Goal: Task Accomplishment & Management: Manage account settings

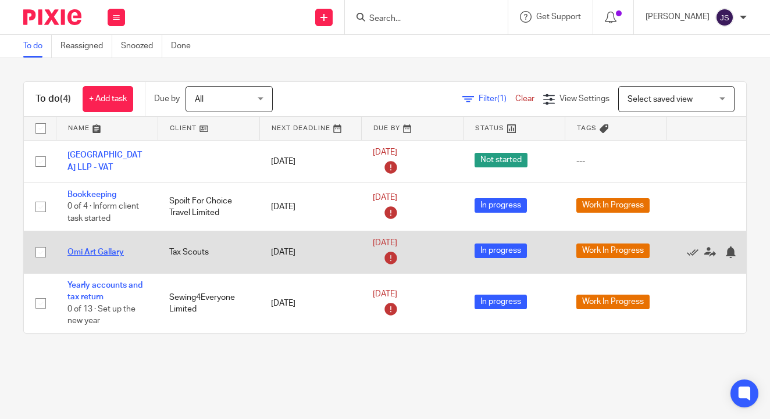
click at [98, 255] on link "Omi Art Gallary" at bounding box center [95, 252] width 56 height 8
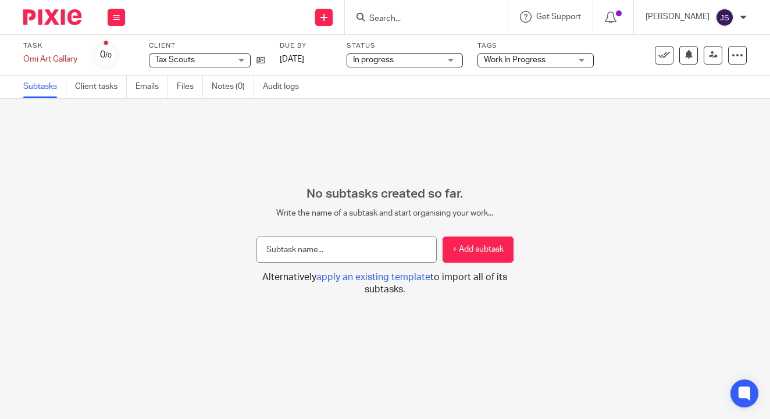
click at [501, 56] on span "Work In Progress" at bounding box center [515, 60] width 62 height 8
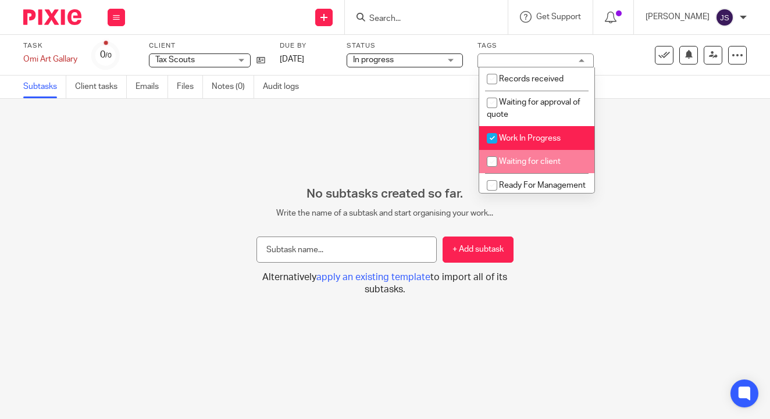
click at [504, 166] on span "Waiting for client" at bounding box center [530, 162] width 62 height 8
click at [511, 165] on span "Waiting for client" at bounding box center [530, 162] width 62 height 8
checkbox input "false"
click at [514, 181] on li "Ready For Management Review" at bounding box center [536, 190] width 115 height 35
checkbox input "true"
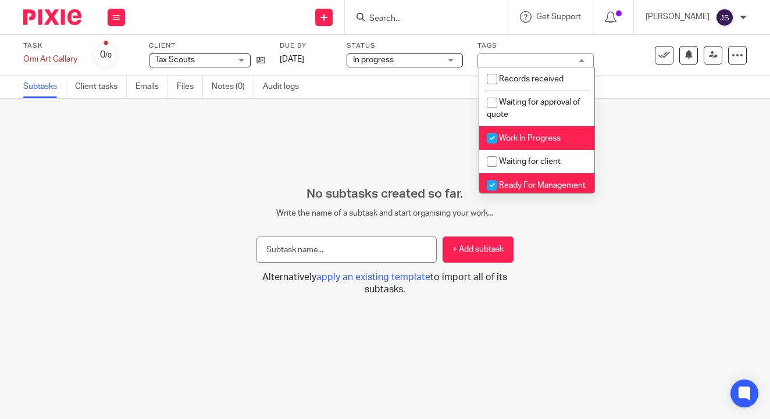
click at [510, 138] on span "Work In Progress" at bounding box center [530, 138] width 62 height 8
checkbox input "false"
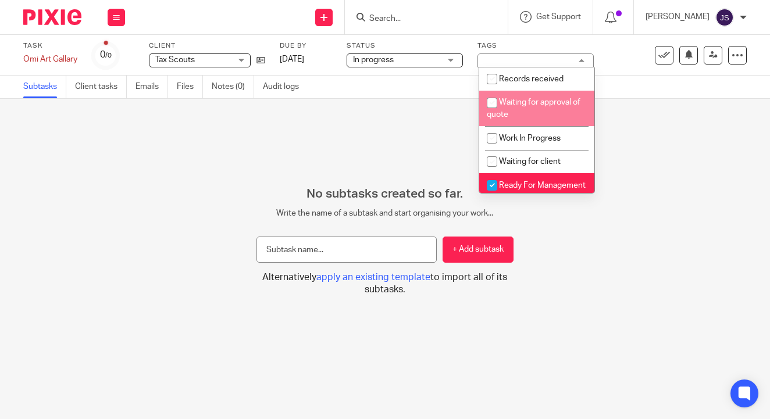
click at [431, 61] on span "In progress" at bounding box center [396, 60] width 87 height 12
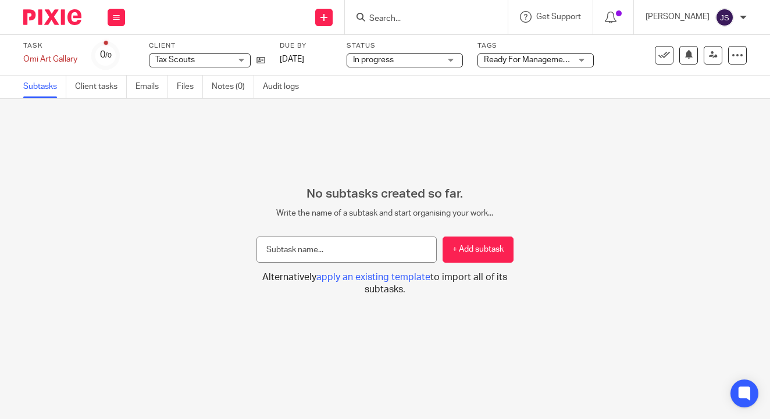
click at [545, 128] on div "No subtasks created so far. Write the name of a subtask and start organising yo…" at bounding box center [385, 259] width 770 height 320
click at [710, 61] on link at bounding box center [712, 55] width 19 height 19
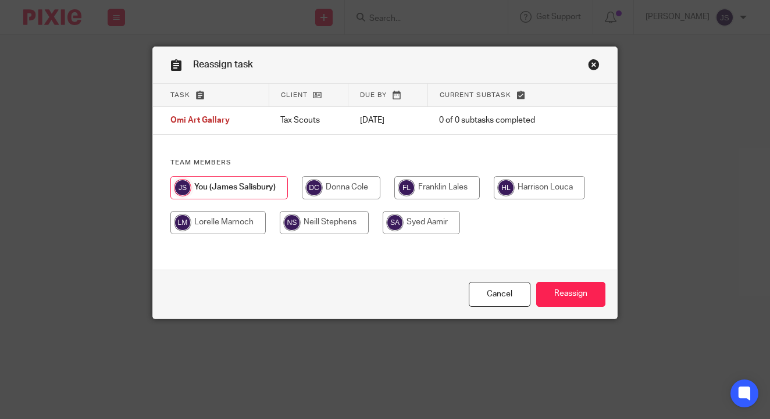
click at [330, 193] on input "radio" at bounding box center [341, 187] width 78 height 23
radio input "true"
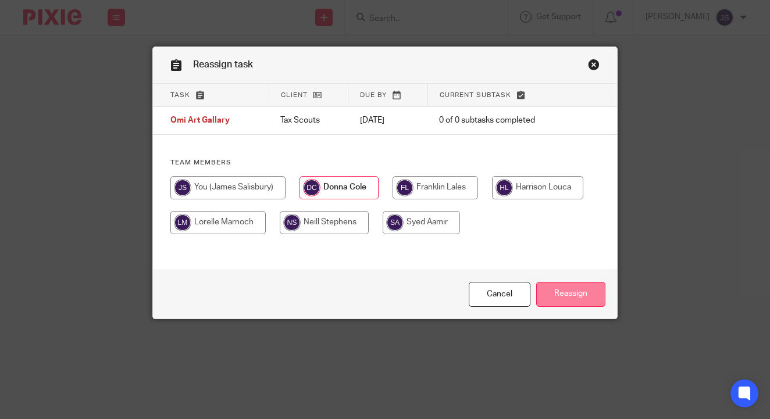
click at [555, 295] on input "Reassign" at bounding box center [570, 294] width 69 height 25
